Goal: Task Accomplishment & Management: Manage account settings

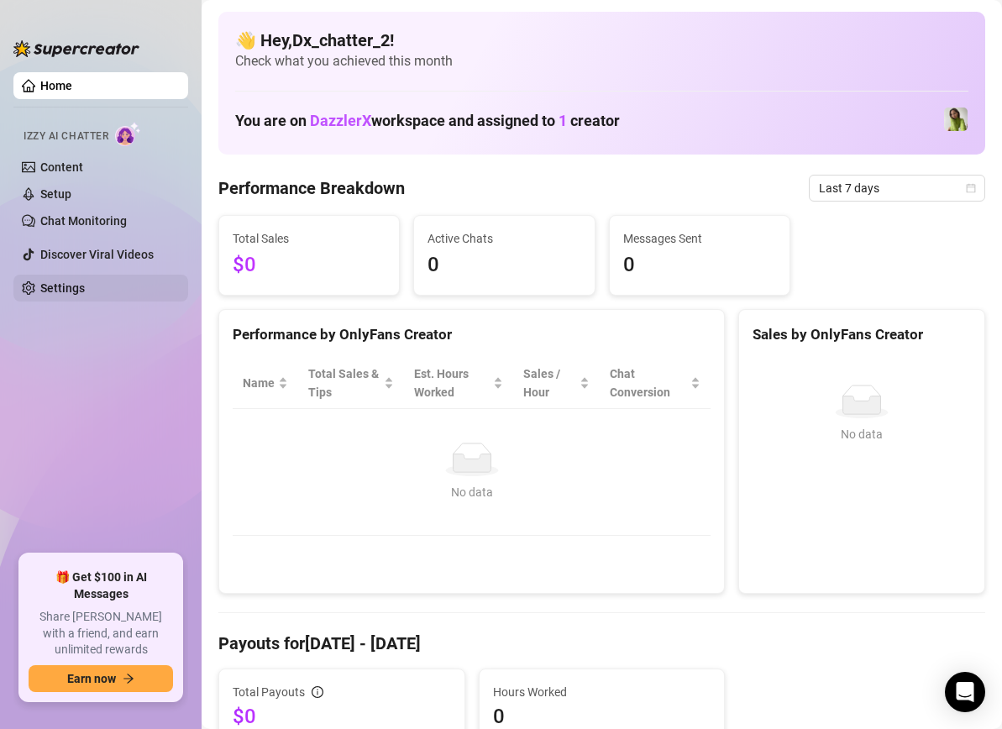
click at [85, 285] on link "Settings" at bounding box center [62, 287] width 45 height 13
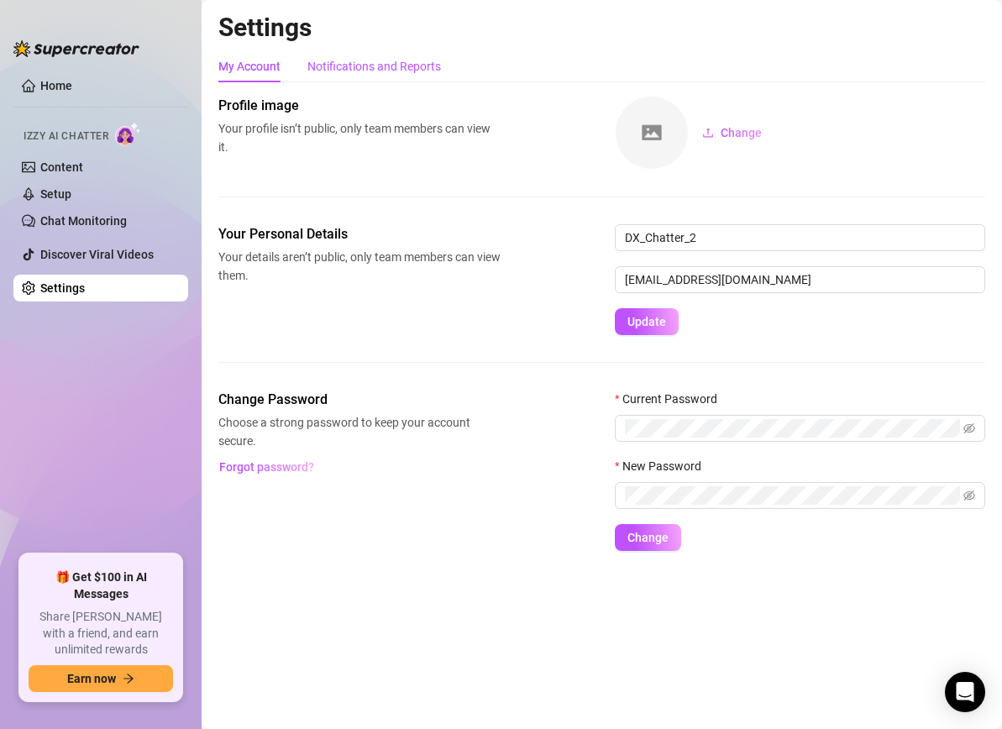
click at [398, 66] on div "Notifications and Reports" at bounding box center [375, 66] width 134 height 18
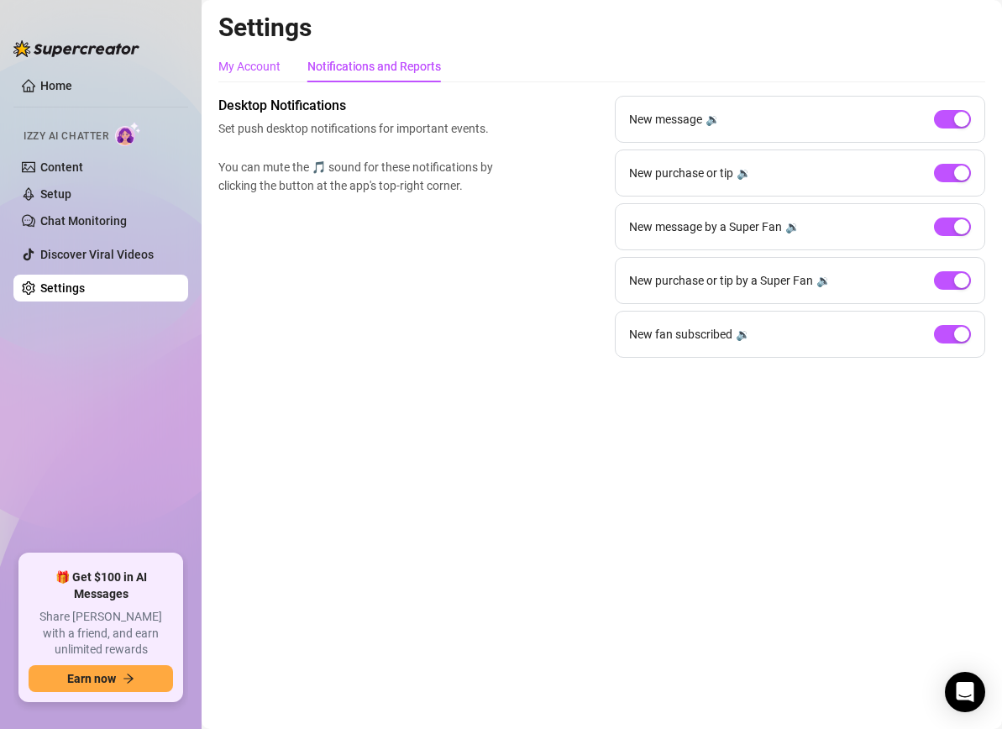
click at [268, 65] on div "My Account" at bounding box center [249, 66] width 62 height 18
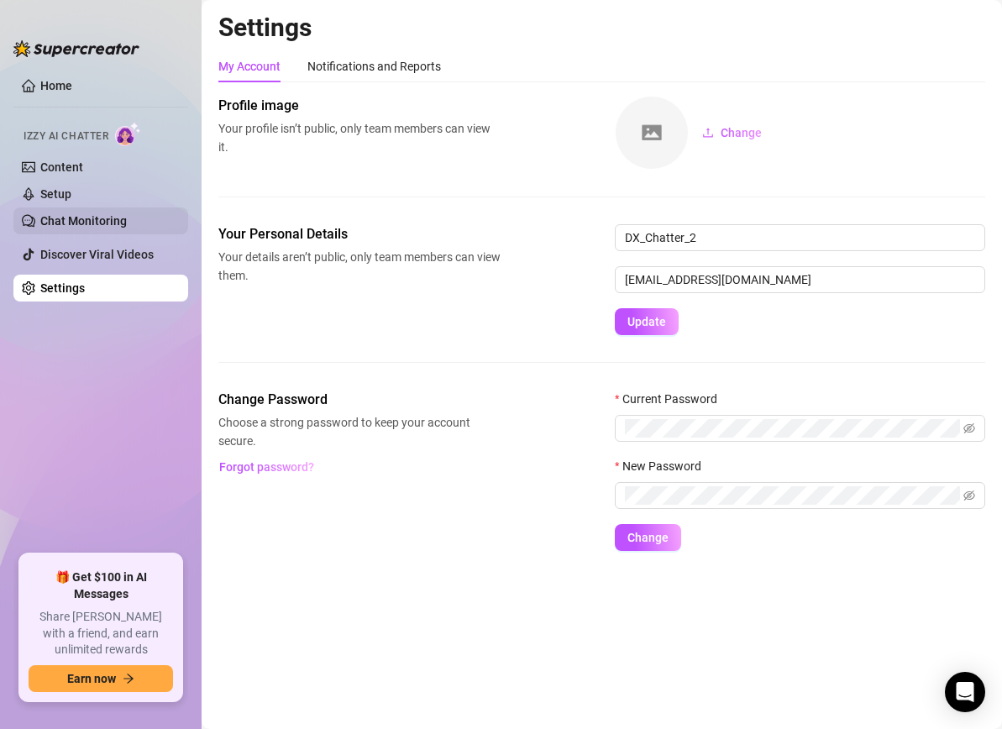
click at [86, 218] on link "Chat Monitoring" at bounding box center [83, 220] width 87 height 13
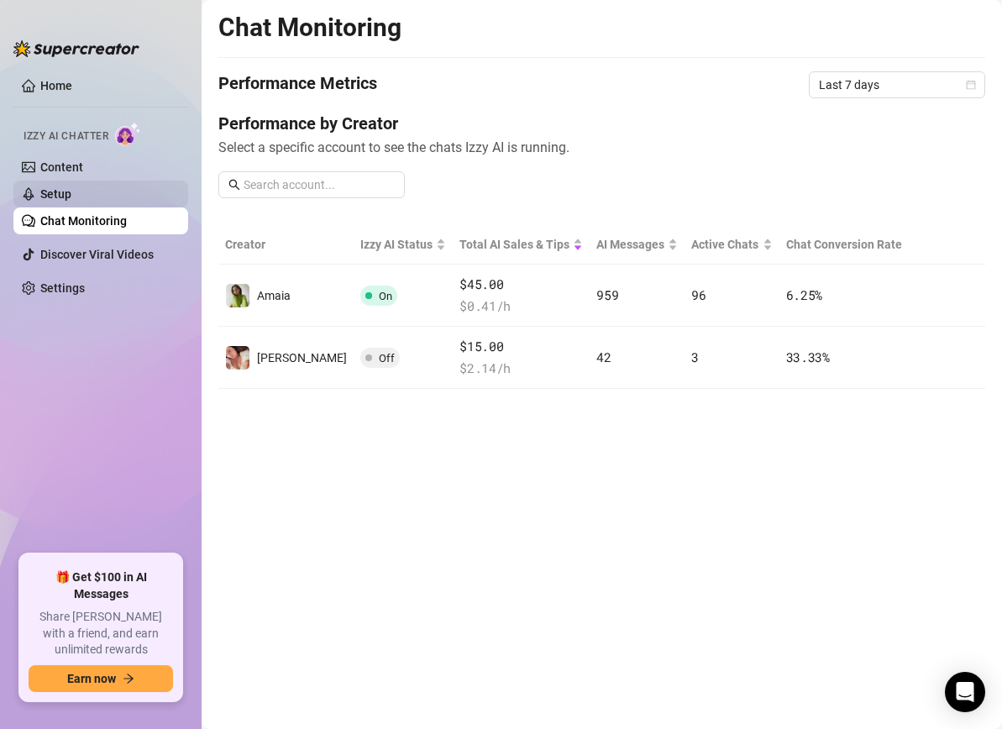
click at [71, 188] on link "Setup" at bounding box center [55, 193] width 31 height 13
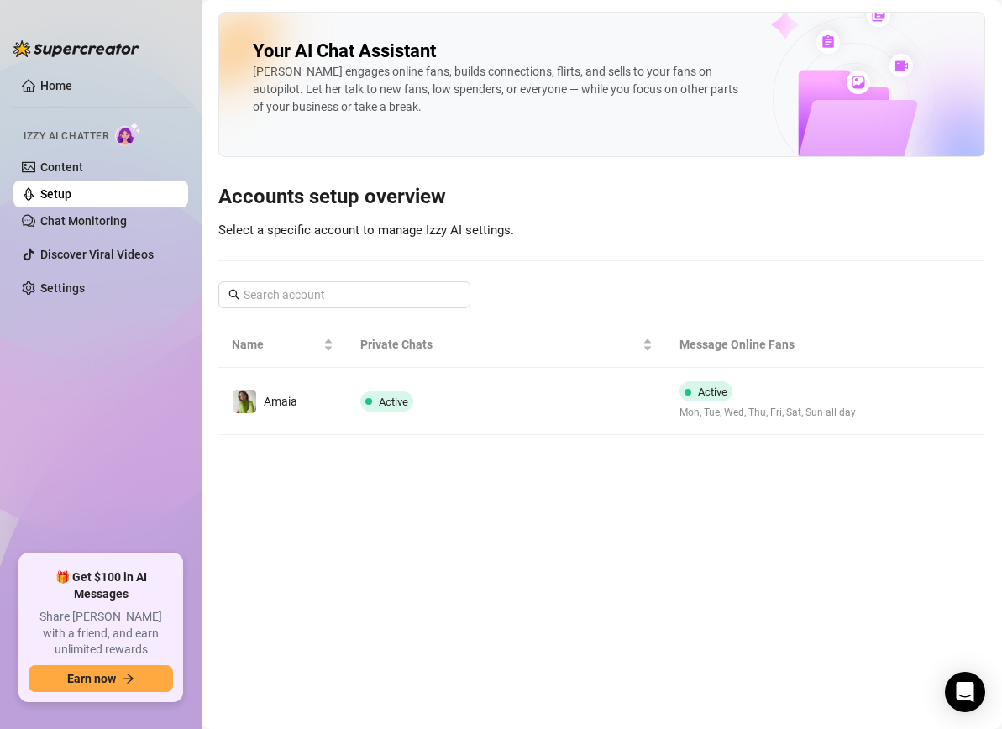
click at [71, 187] on link "Setup" at bounding box center [55, 193] width 31 height 13
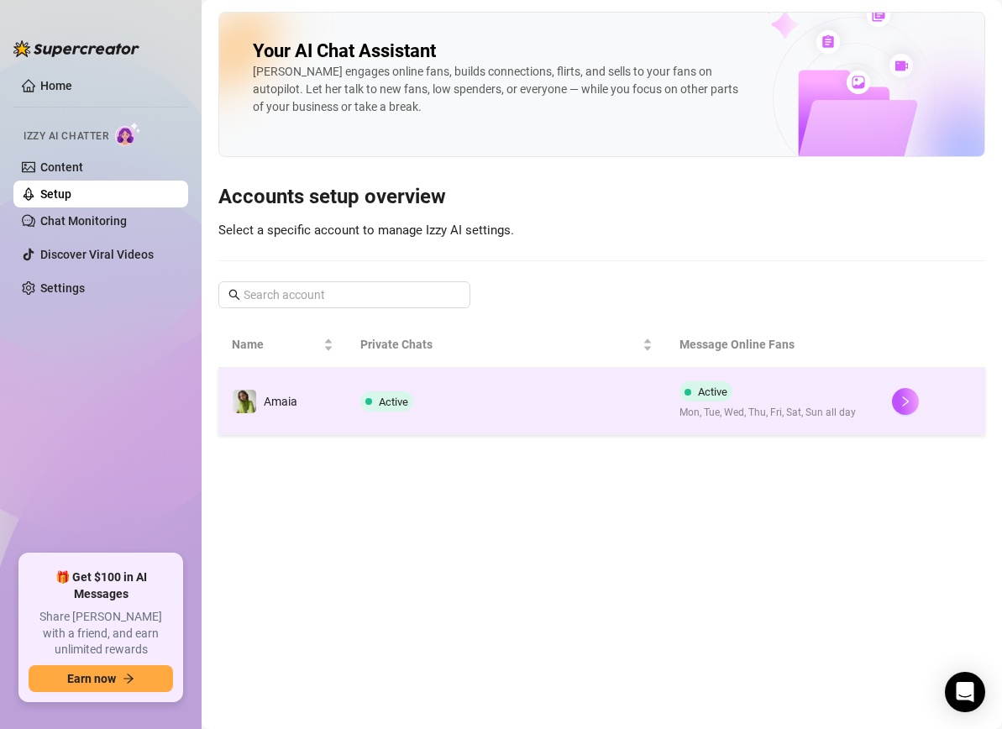
click at [458, 402] on td "Active" at bounding box center [506, 401] width 319 height 67
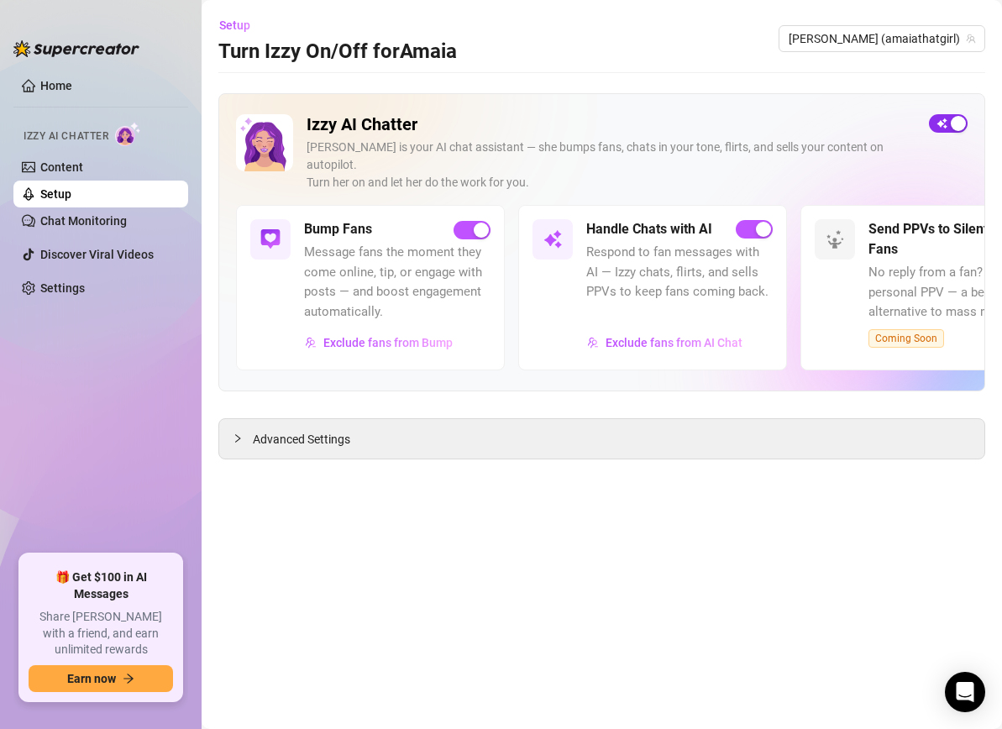
click at [953, 119] on div "button" at bounding box center [958, 123] width 15 height 15
drag, startPoint x: 76, startPoint y: 166, endPoint x: 105, endPoint y: 186, distance: 34.5
click at [76, 166] on link "Content" at bounding box center [61, 166] width 43 height 13
